Goal: Task Accomplishment & Management: Complete application form

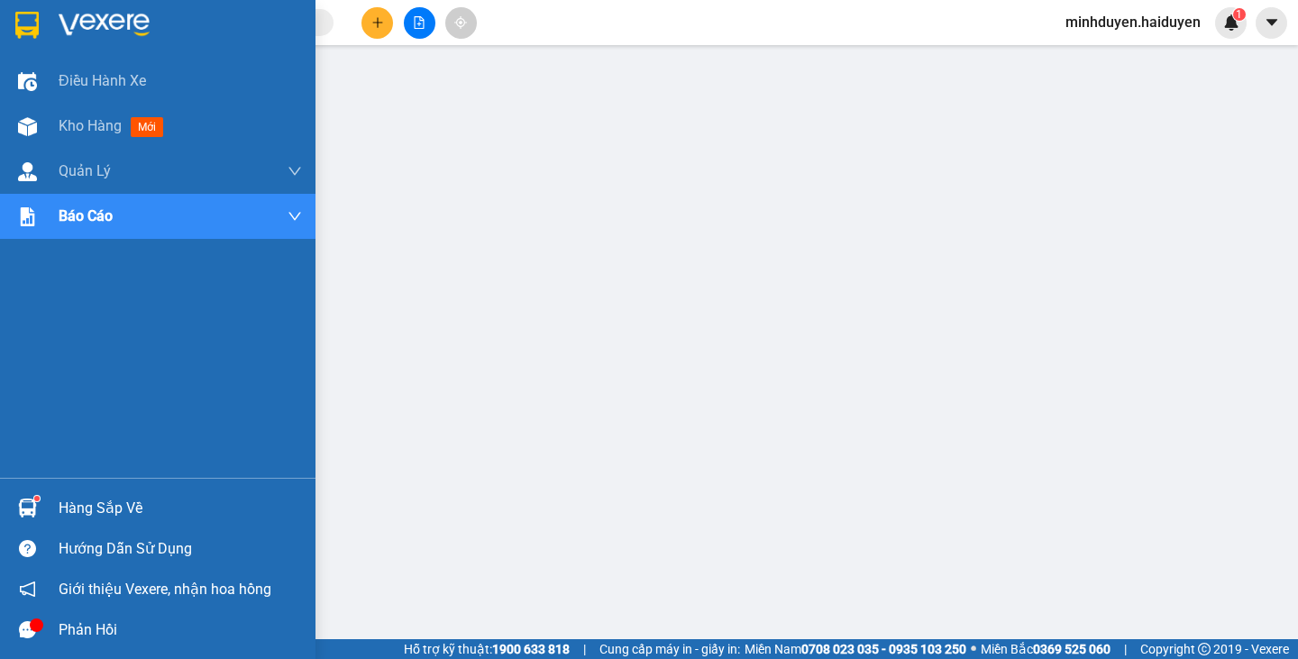
click at [99, 129] on span "Kho hàng" at bounding box center [90, 125] width 63 height 17
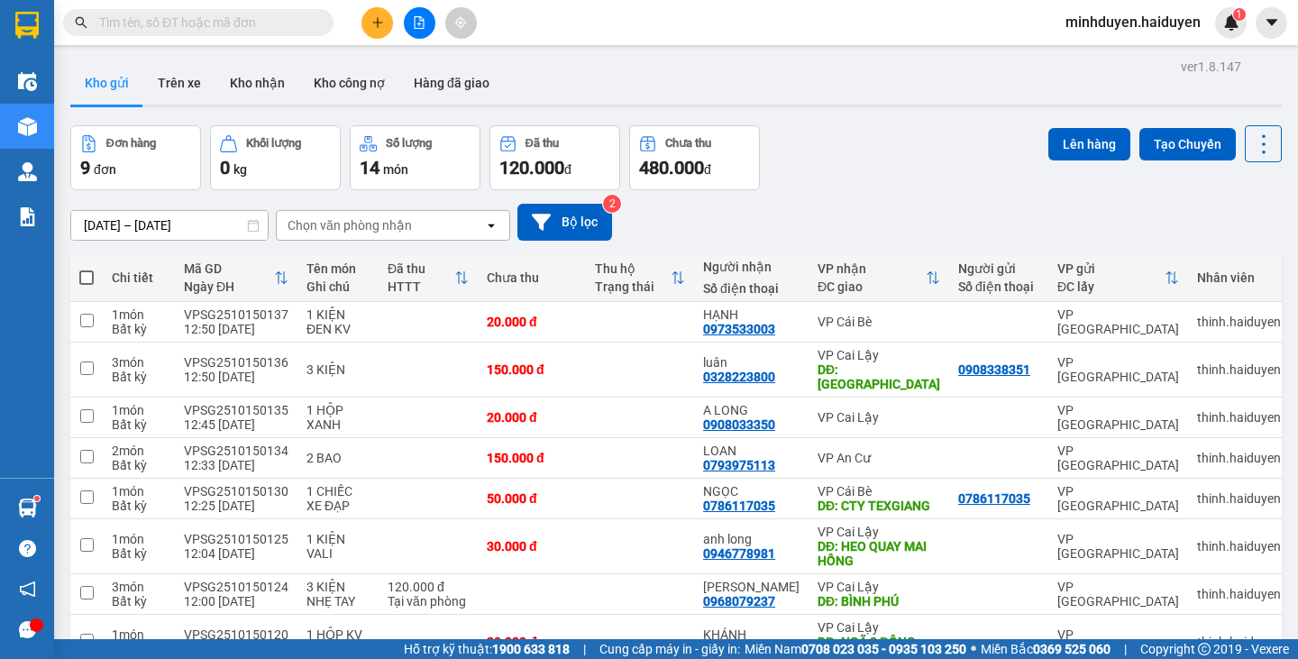
click at [152, 21] on input "text" at bounding box center [205, 23] width 213 height 20
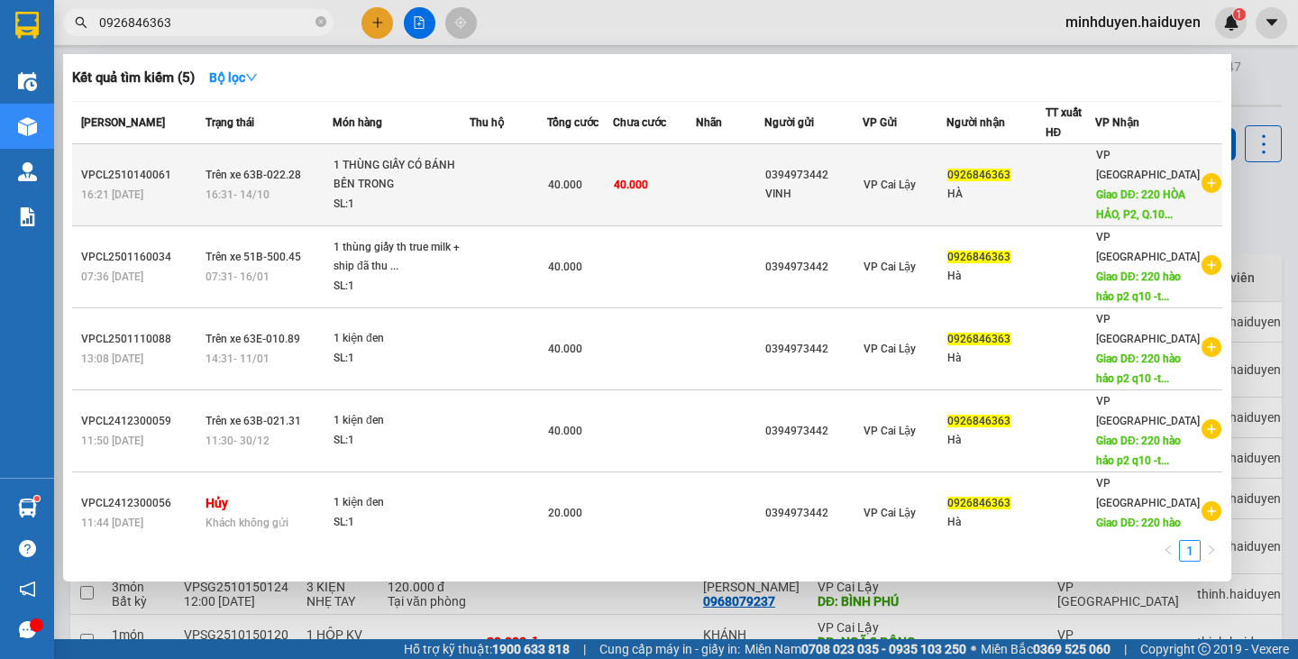
type input "0926846363"
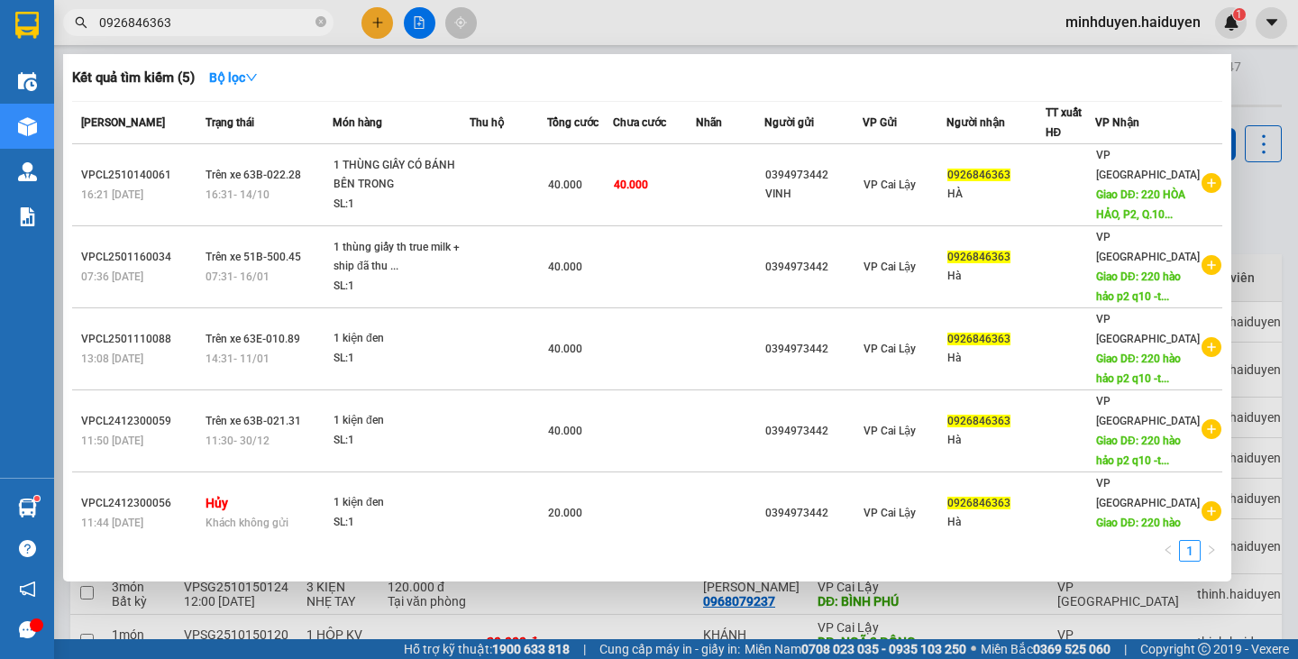
click at [991, 173] on span "0926846363" at bounding box center [978, 175] width 63 height 13
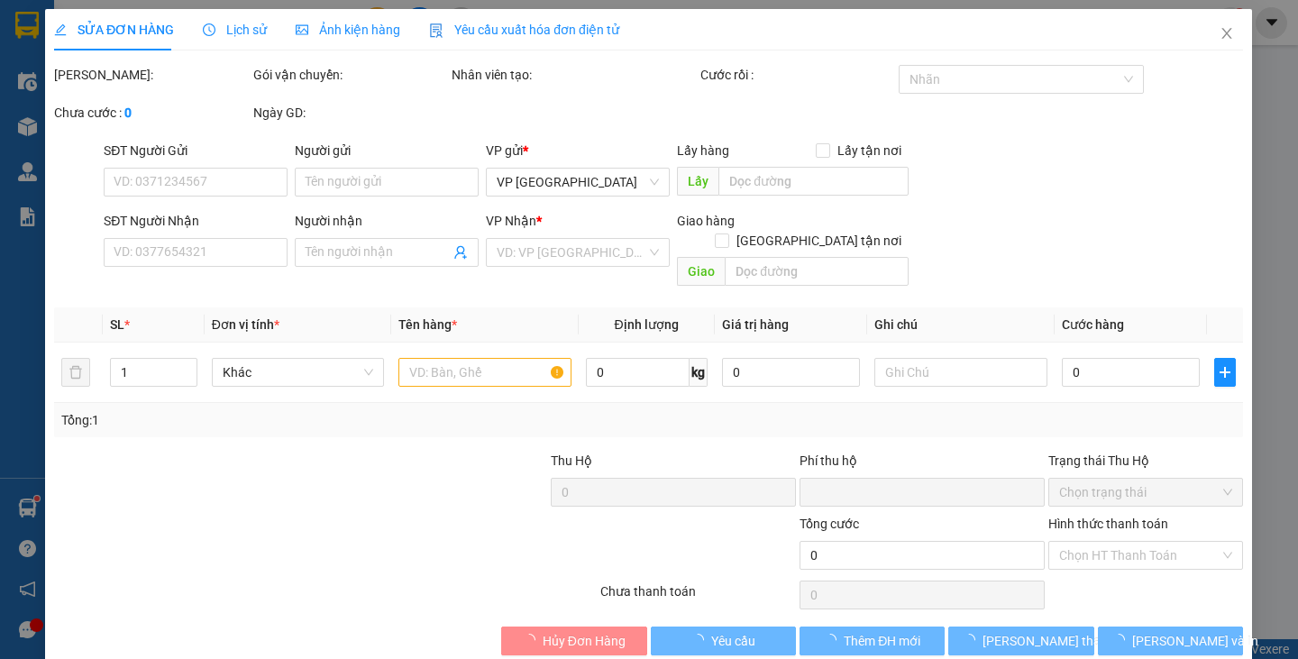
type input "0394973442"
type input "VINH"
type input "0926846363"
type input "HÀ"
type input "220 HÒA HẢO, P2, Q.10-tiệm vàng trọng nghĩa"
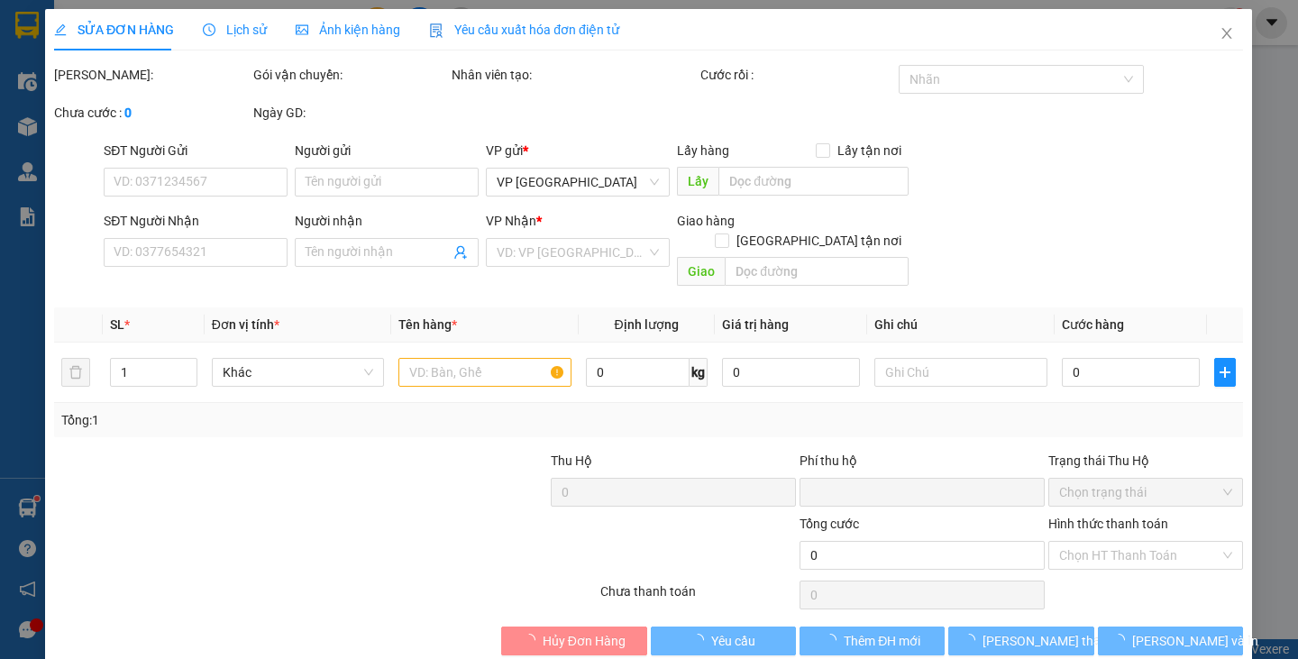
type input "0"
type input "40.000"
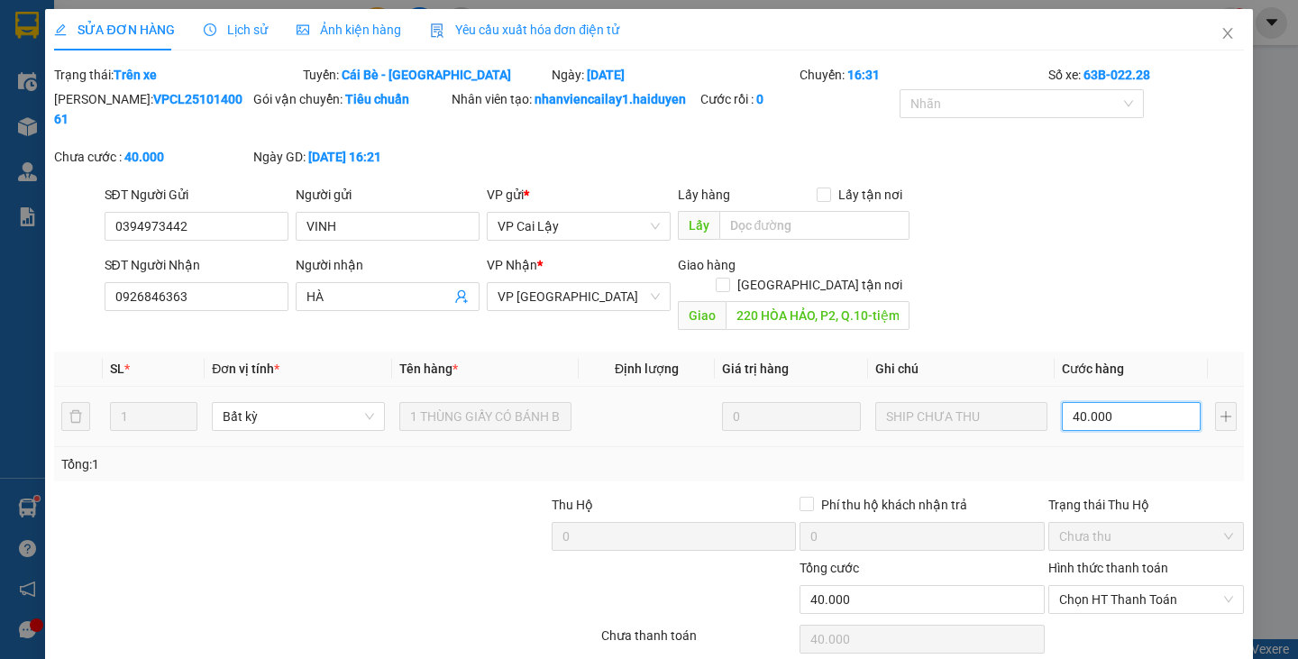
click at [1107, 402] on input "40.000" at bounding box center [1131, 416] width 139 height 29
type input "0"
type input "2"
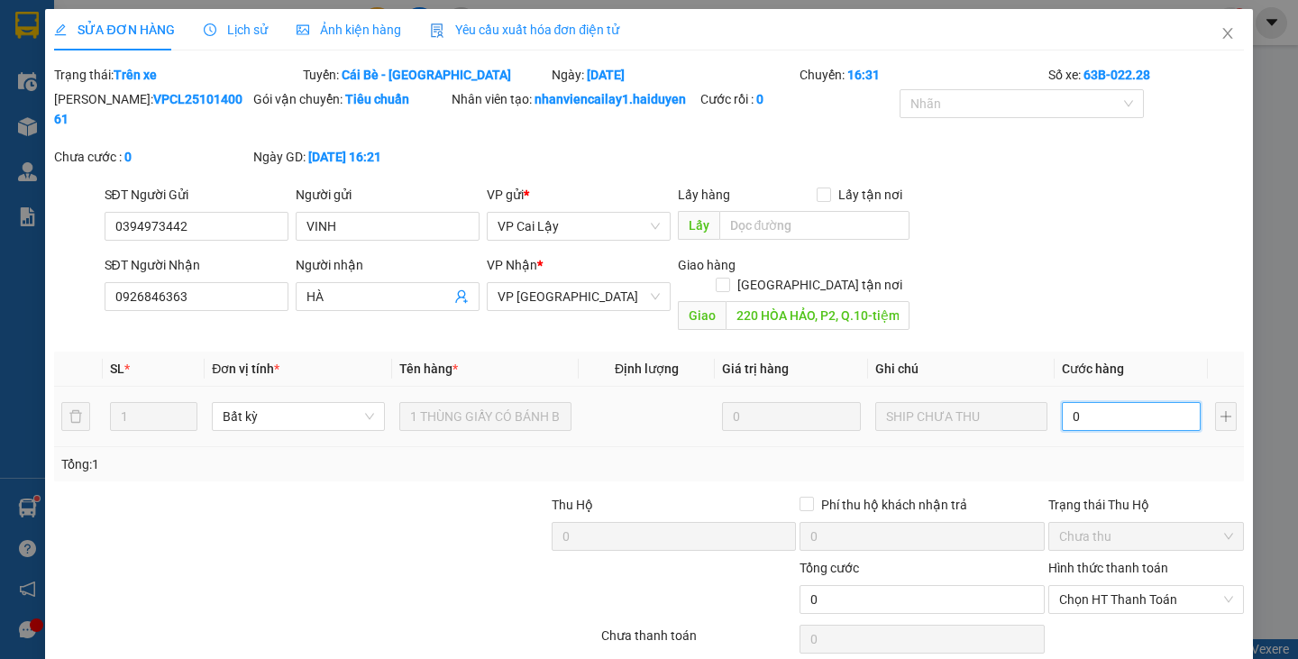
type input "2"
type input "002"
type input "20"
type input "0.020"
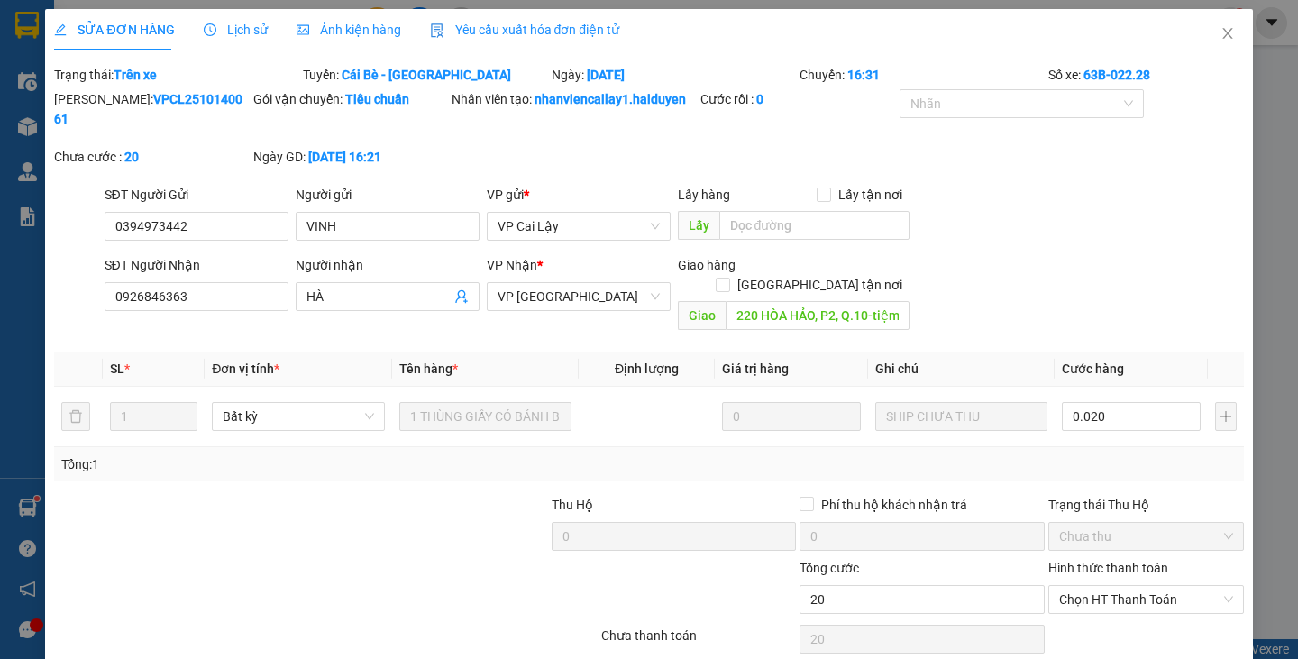
type input "20.000"
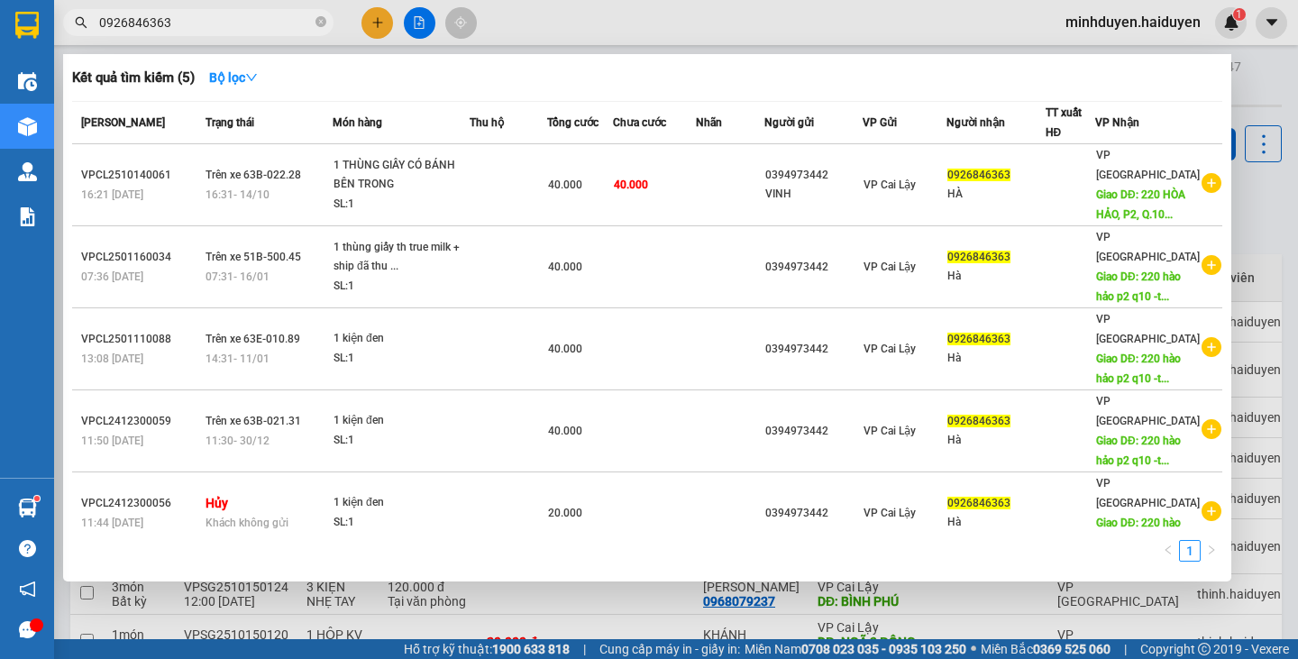
click at [196, 28] on input "0926846363" at bounding box center [205, 23] width 213 height 20
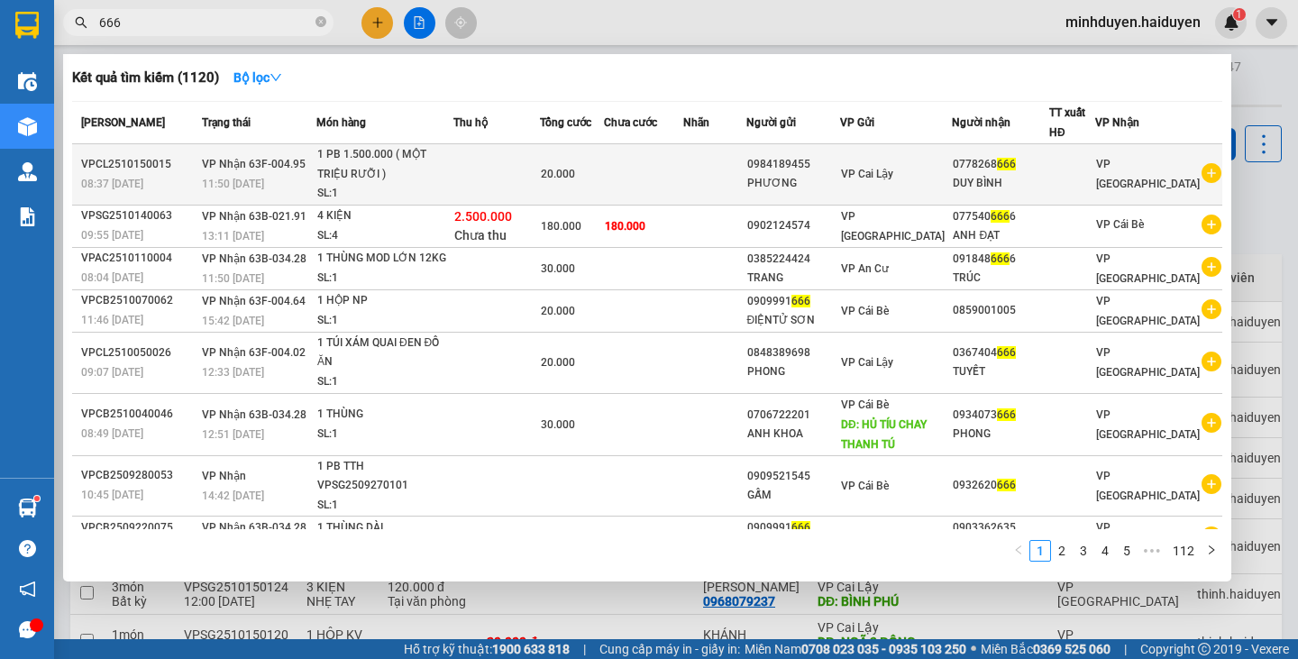
type input "666"
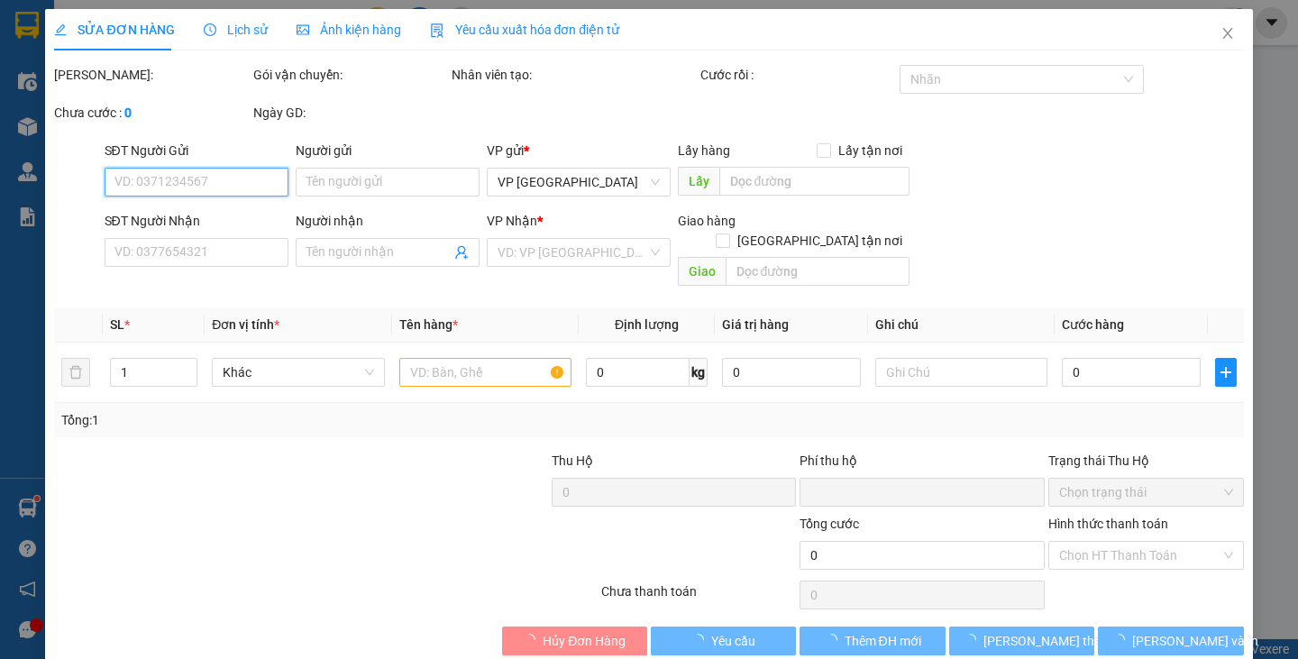
type input "0984189455"
type input "PHƯƠNG"
type input "0778268666"
type input "DUY BÌNH"
type input "0"
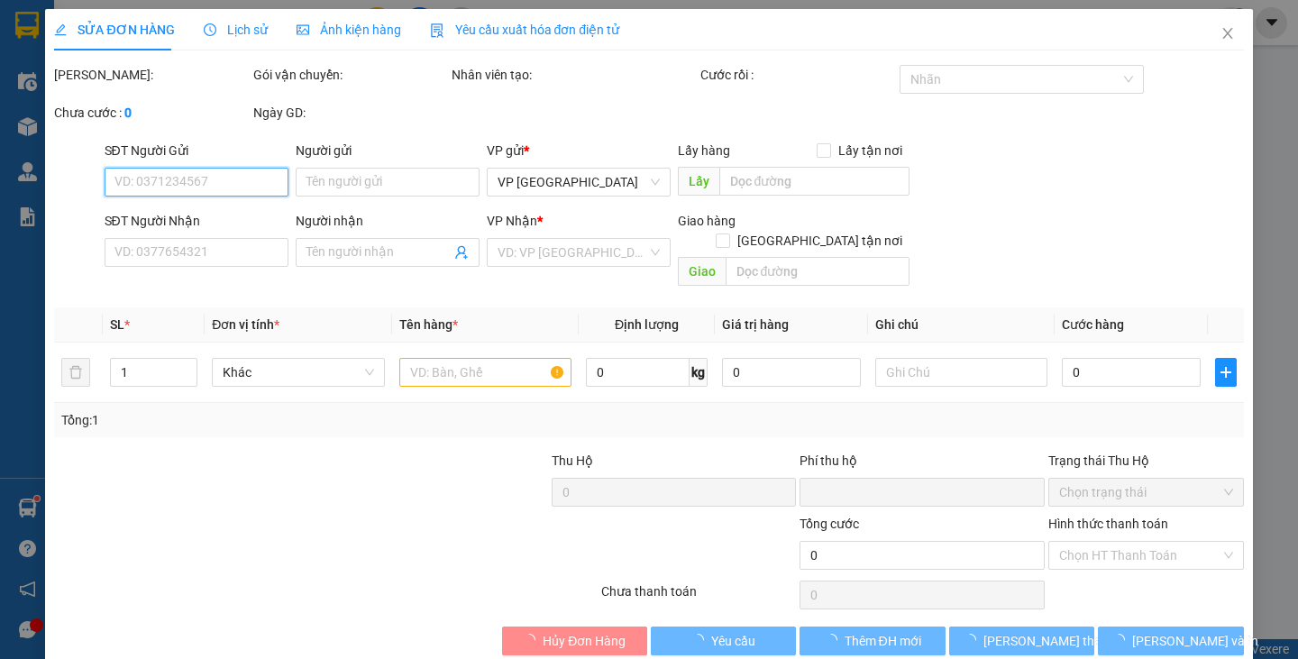
type input "20.000"
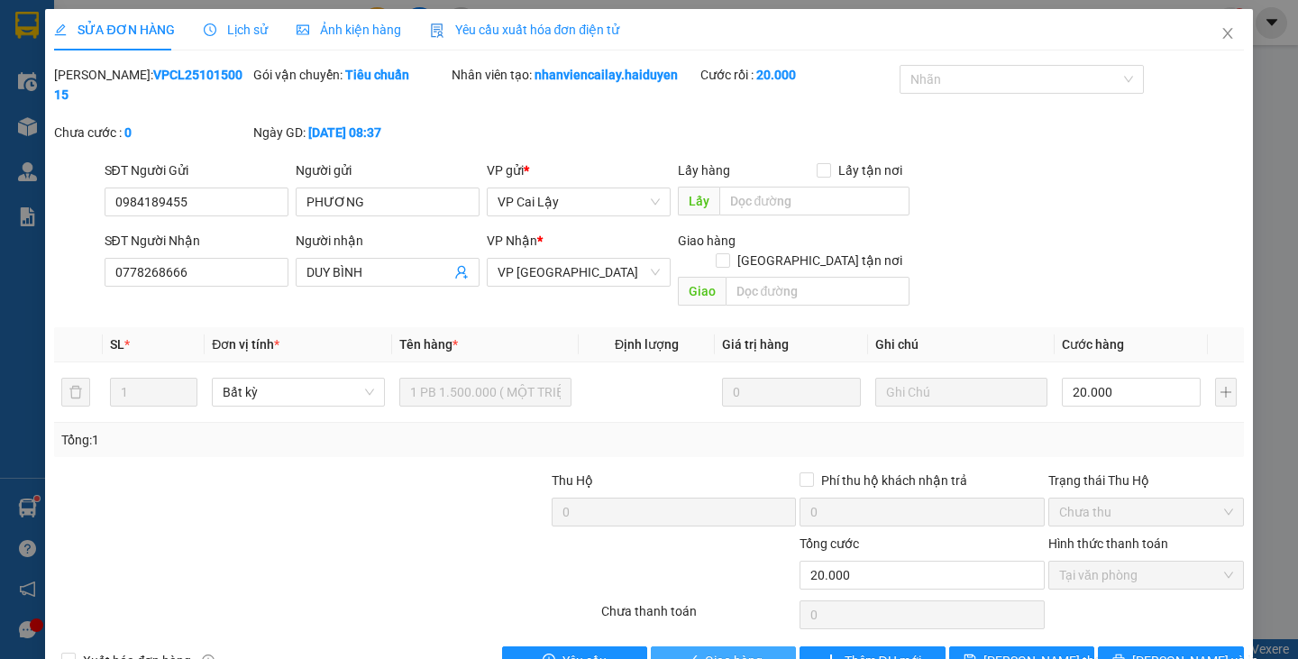
click at [705, 651] on span "Giao hàng" at bounding box center [734, 661] width 58 height 20
